Goal: Transaction & Acquisition: Obtain resource

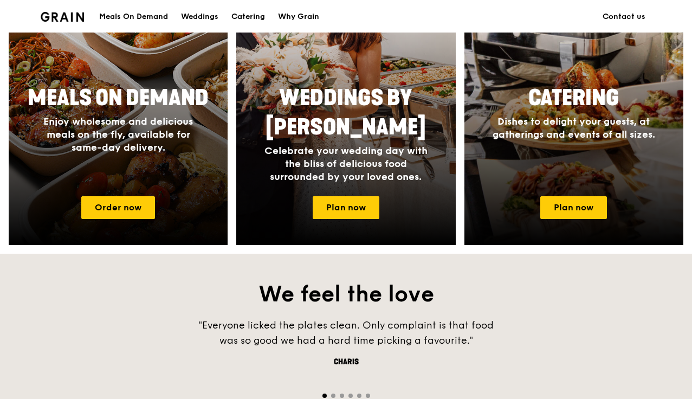
scroll to position [542, 0]
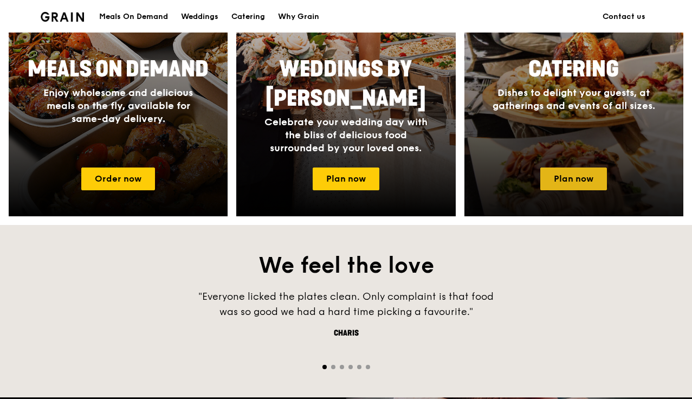
click at [557, 176] on link "Plan now" at bounding box center [573, 179] width 67 height 23
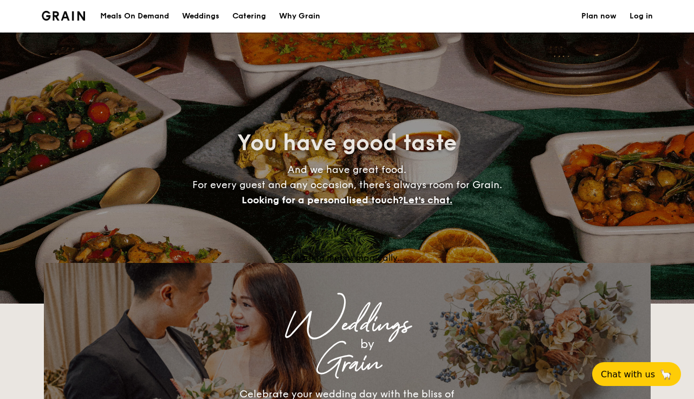
select select
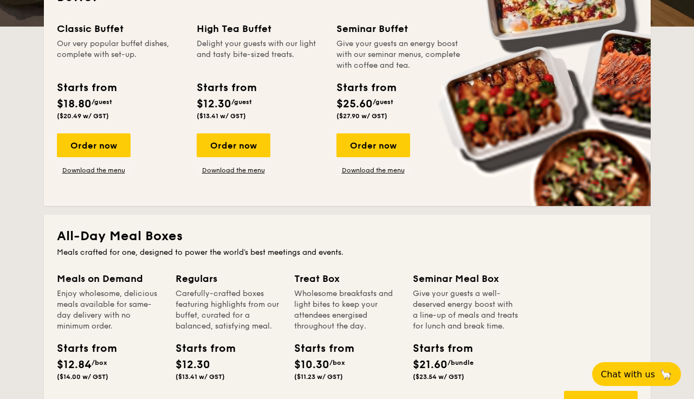
scroll to position [222, 0]
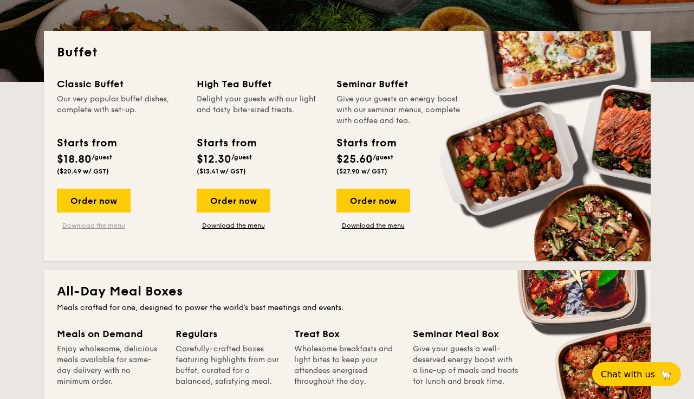
click at [103, 224] on link "Download the menu" at bounding box center [94, 225] width 74 height 9
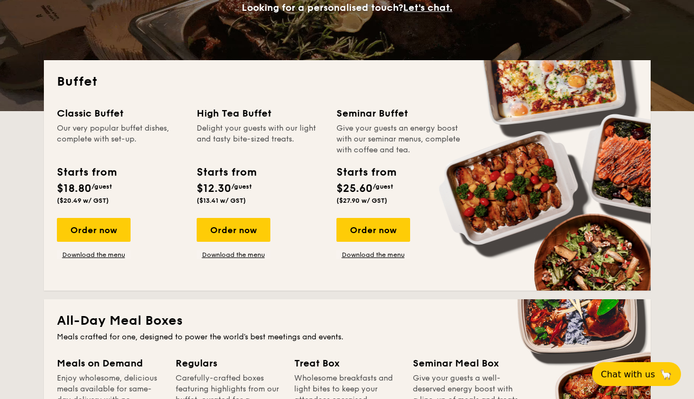
scroll to position [238, 0]
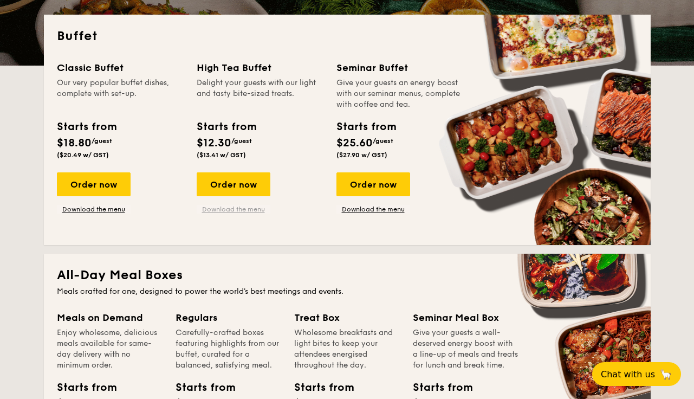
click at [225, 209] on link "Download the menu" at bounding box center [234, 209] width 74 height 9
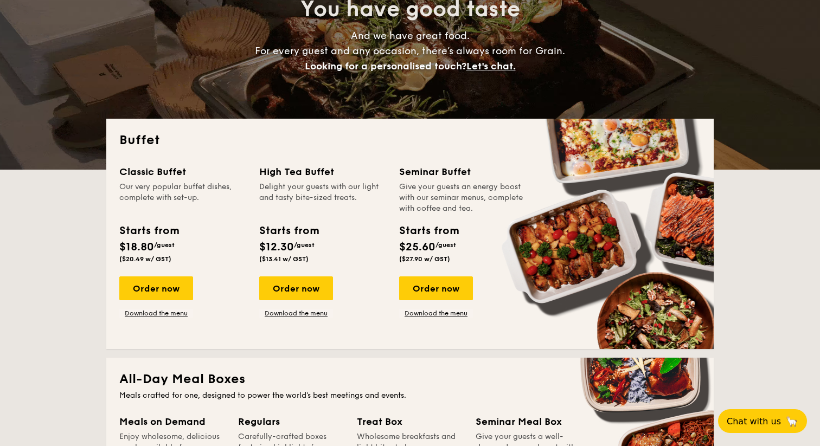
scroll to position [147, 0]
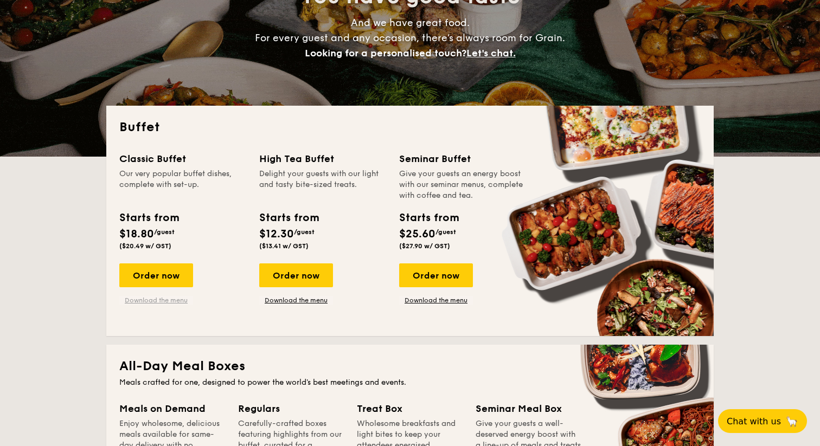
click at [163, 299] on link "Download the menu" at bounding box center [156, 300] width 74 height 9
